Goal: Information Seeking & Learning: Learn about a topic

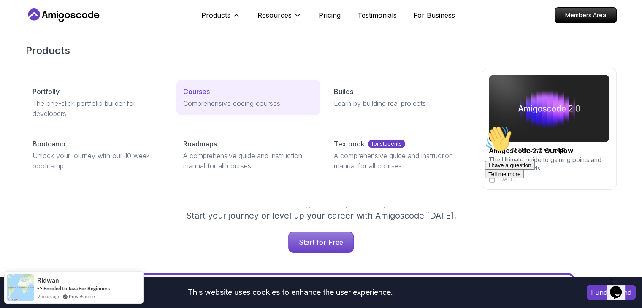
click at [196, 92] on p "Courses" at bounding box center [196, 91] width 27 height 10
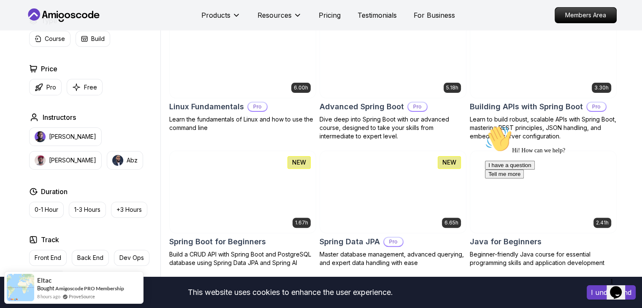
scroll to position [248, 0]
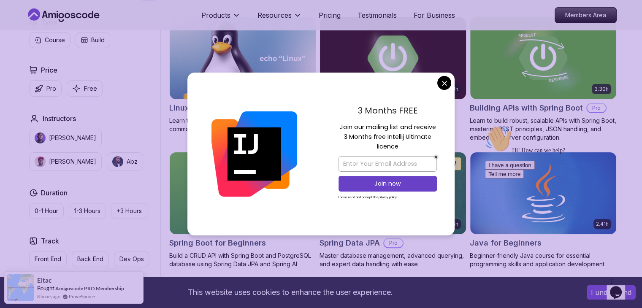
click at [341, 83] on div "3 Months FREE Join our mailing list and receive 3 Months free Intellij Ultimate…" at bounding box center [388, 154] width 134 height 163
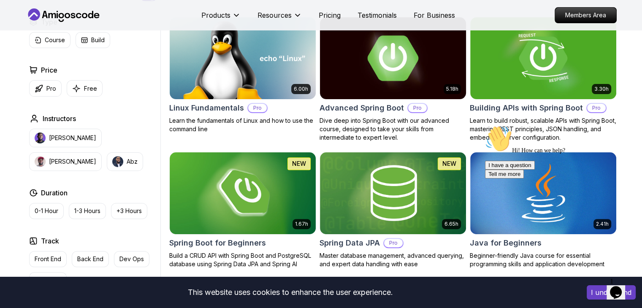
click at [394, 101] on div "5.18h Advanced Spring Boot Pro Dive deep into Spring Boot with our advanced cou…" at bounding box center [392, 79] width 147 height 125
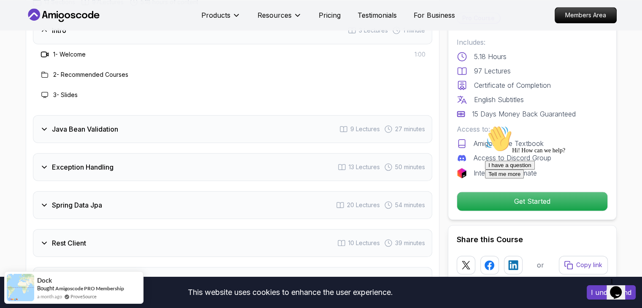
scroll to position [1177, 0]
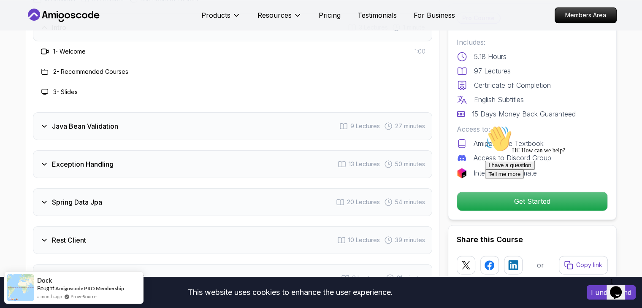
click at [316, 188] on div "Spring Data Jpa 20 Lectures 54 minutes" at bounding box center [232, 202] width 399 height 28
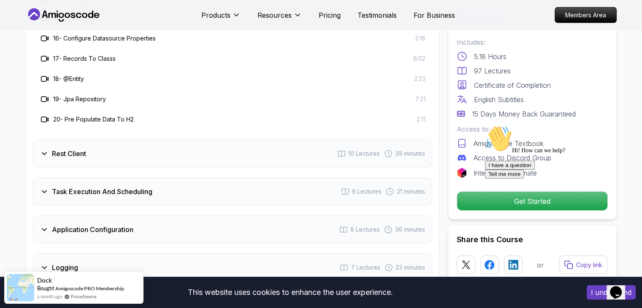
scroll to position [1609, 0]
click at [283, 176] on div "Task Execution And Scheduling 6 Lectures 21 minutes" at bounding box center [232, 190] width 399 height 28
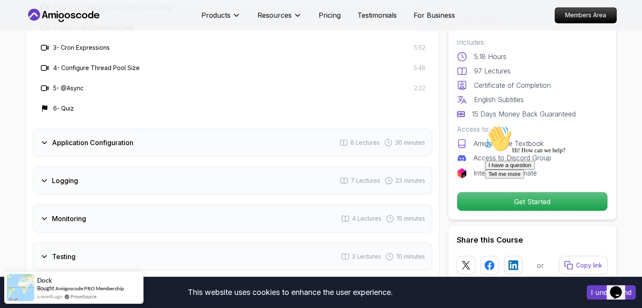
scroll to position [1413, 0]
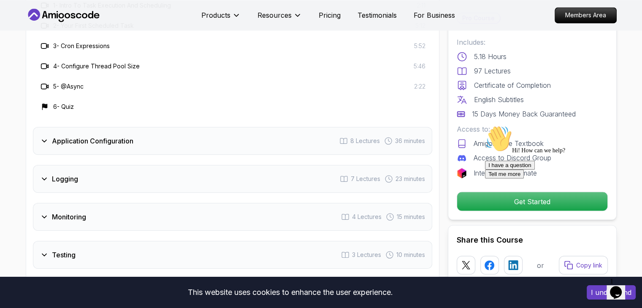
click at [278, 128] on div "Application Configuration 8 Lectures 36 minutes" at bounding box center [232, 141] width 399 height 28
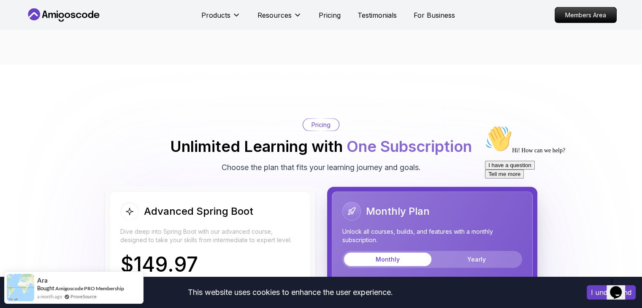
scroll to position [1836, 0]
